Goal: Task Accomplishment & Management: Use online tool/utility

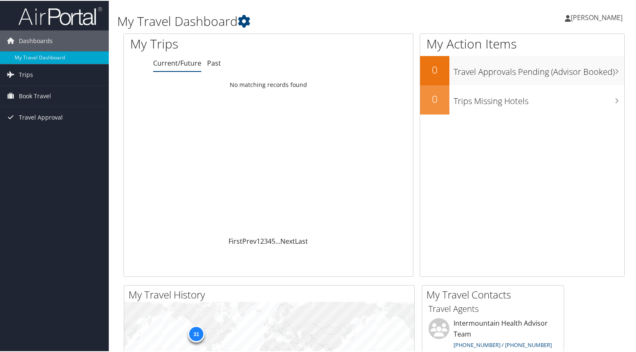
click at [366, 8] on div "My Travel Dashboard" at bounding box center [288, 16] width 343 height 25
click at [594, 19] on span "[PERSON_NAME]" at bounding box center [596, 16] width 52 height 9
click at [547, 74] on link "View Travel Profile" at bounding box center [574, 74] width 93 height 14
click at [26, 71] on span "Trips" at bounding box center [26, 74] width 14 height 21
click at [27, 133] on span "Book Travel" at bounding box center [35, 133] width 32 height 21
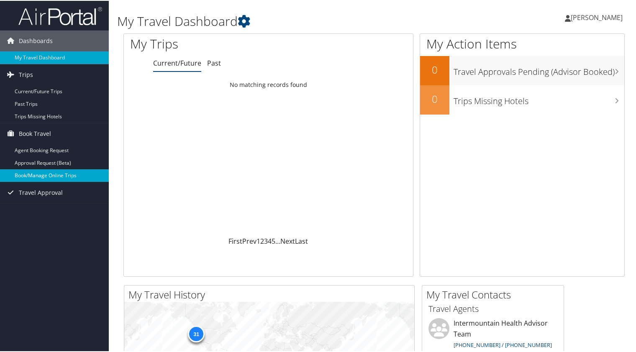
click at [67, 172] on link "Book/Manage Online Trips" at bounding box center [54, 175] width 109 height 13
